Goal: Complete application form

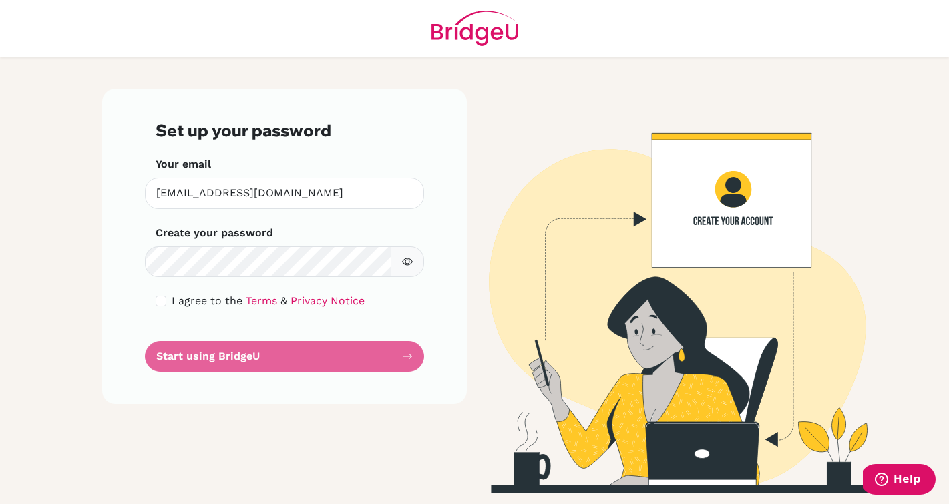
click at [246, 244] on div "Create your password Make sure it's at least 6 characters" at bounding box center [285, 251] width 258 height 52
click at [160, 298] on input "checkbox" at bounding box center [161, 301] width 11 height 11
checkbox input "true"
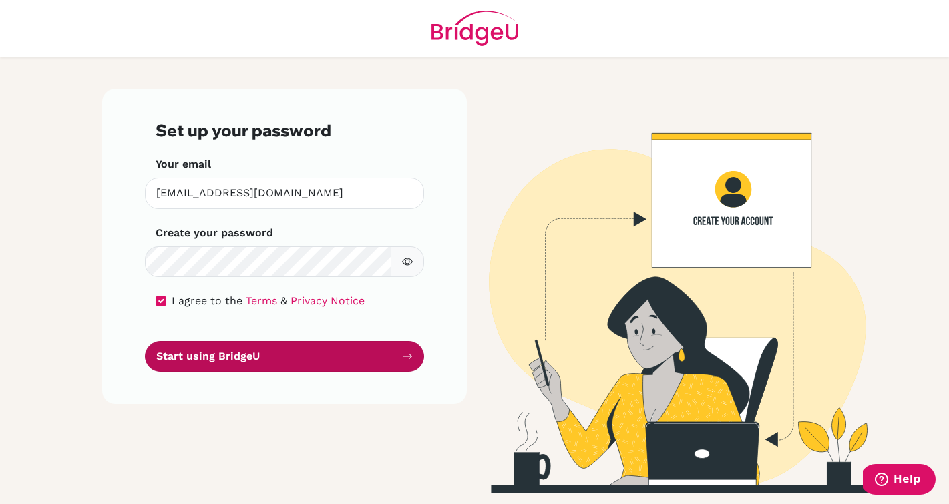
click at [198, 359] on button "Start using BridgeU" at bounding box center [284, 356] width 279 height 31
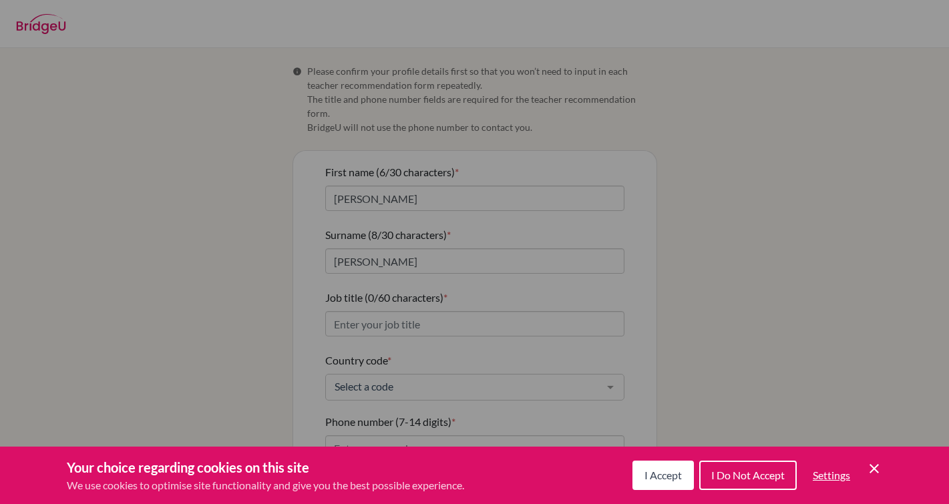
click at [660, 479] on span "I Accept" at bounding box center [662, 475] width 37 height 13
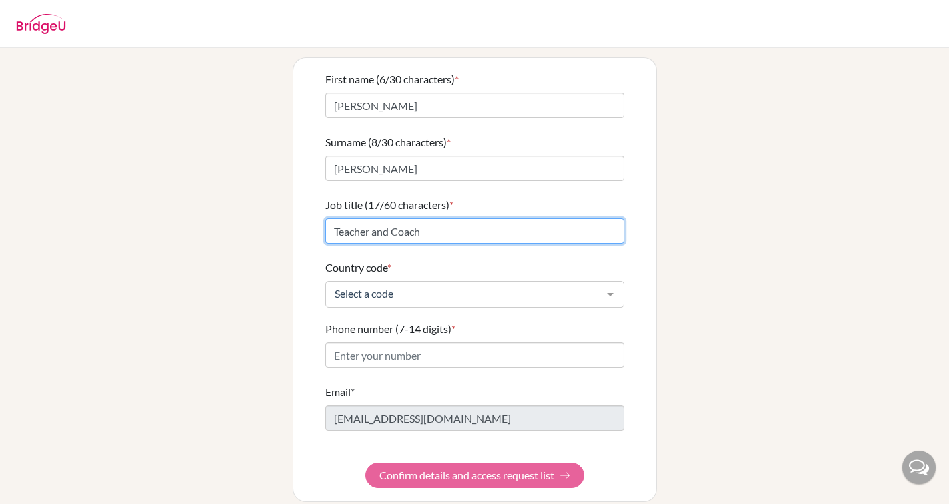
type input "Teacher and Coach"
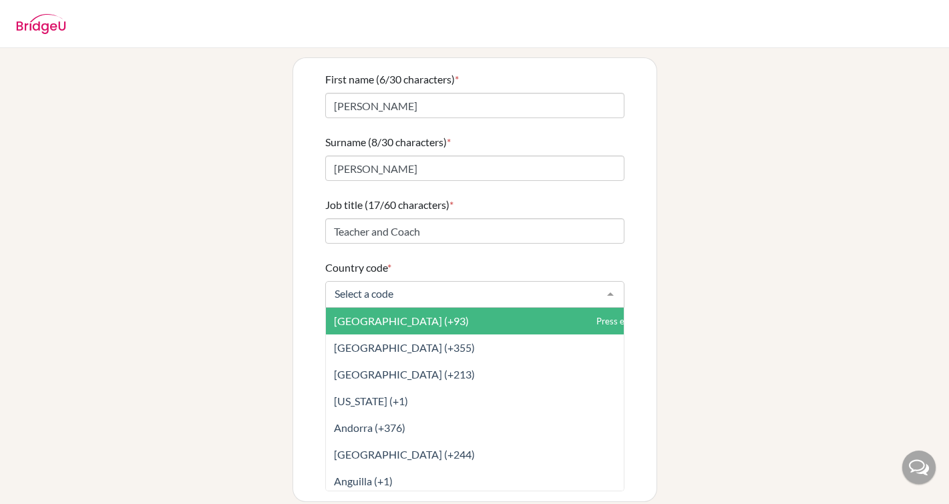
type input "1"
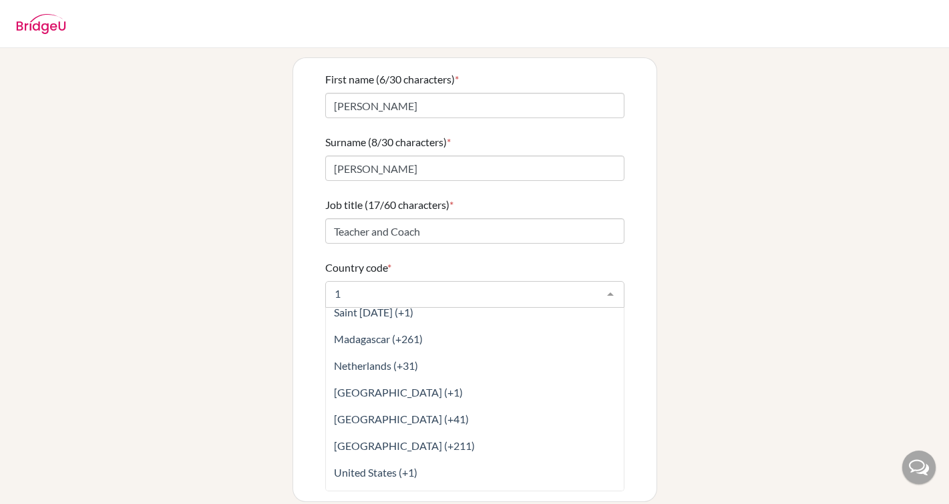
scroll to position [830, 0]
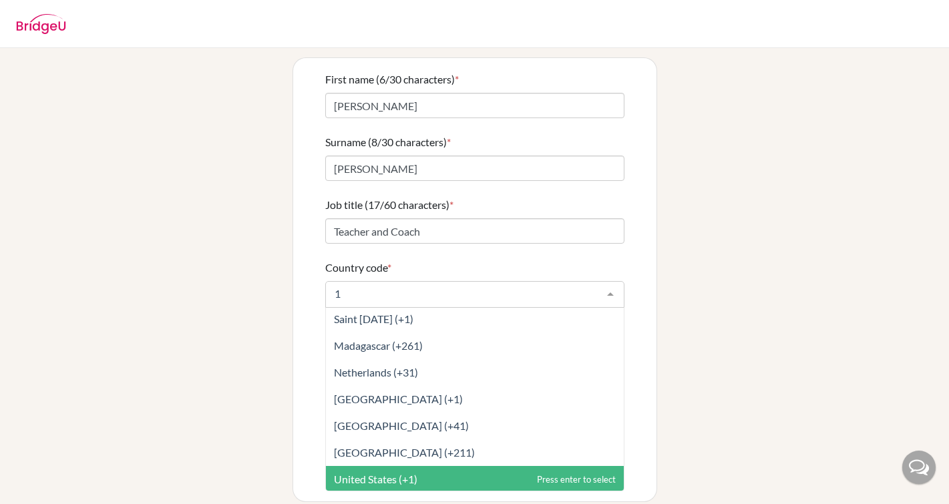
click at [413, 473] on span "United States (+1)" at bounding box center [375, 479] width 83 height 13
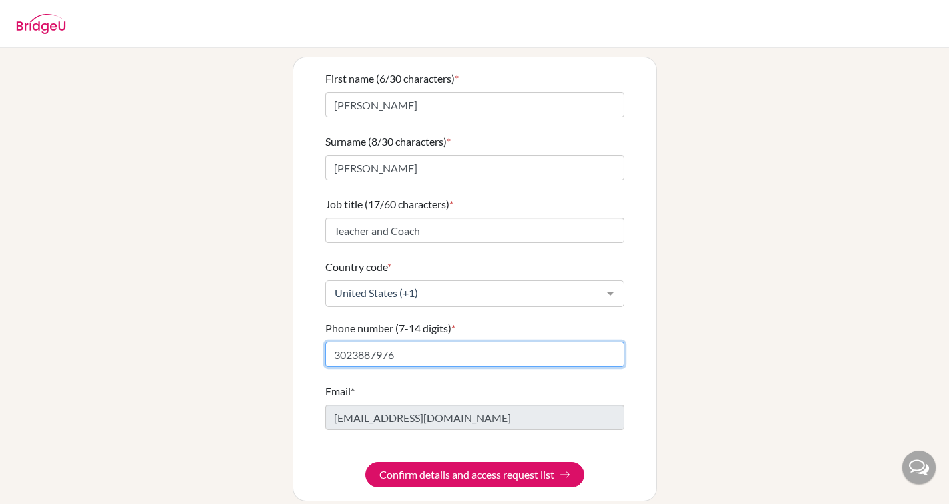
scroll to position [93, 0]
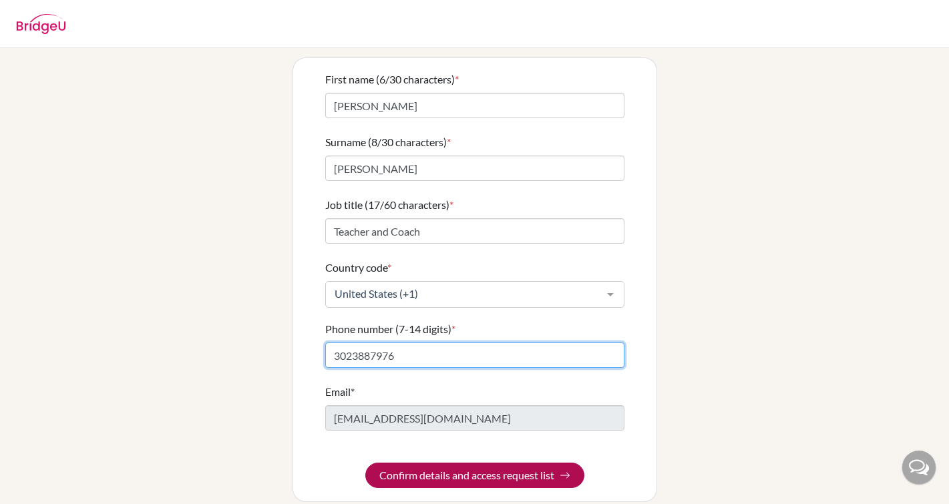
type input "3023887976"
click at [468, 463] on button "Confirm details and access request list" at bounding box center [474, 475] width 219 height 25
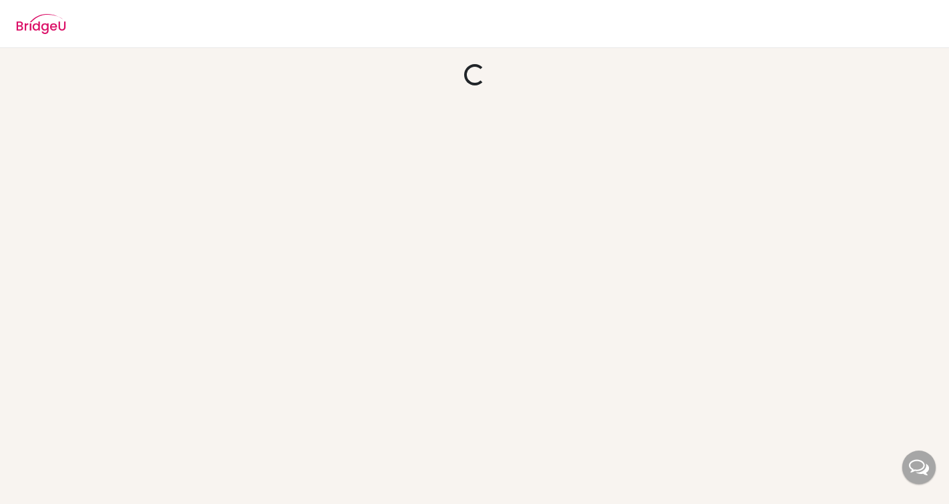
scroll to position [0, 0]
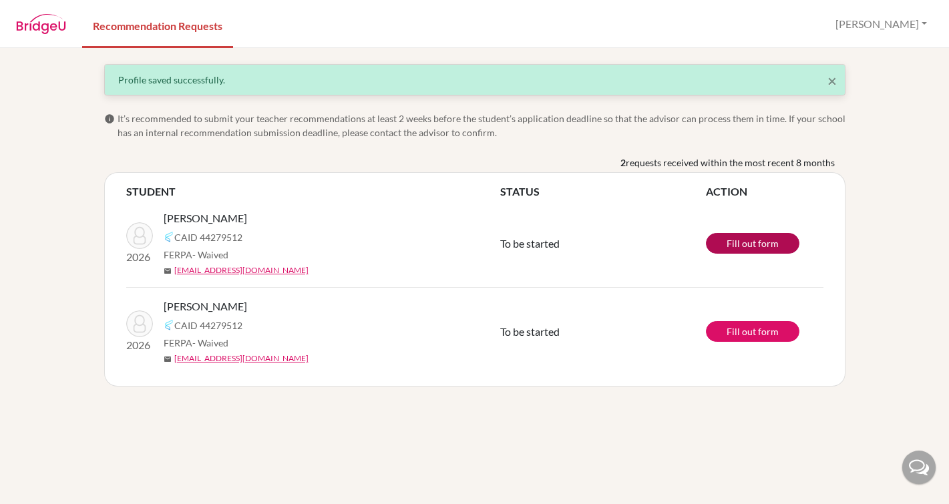
click at [736, 248] on link "Fill out form" at bounding box center [752, 243] width 93 height 21
